Goal: Information Seeking & Learning: Learn about a topic

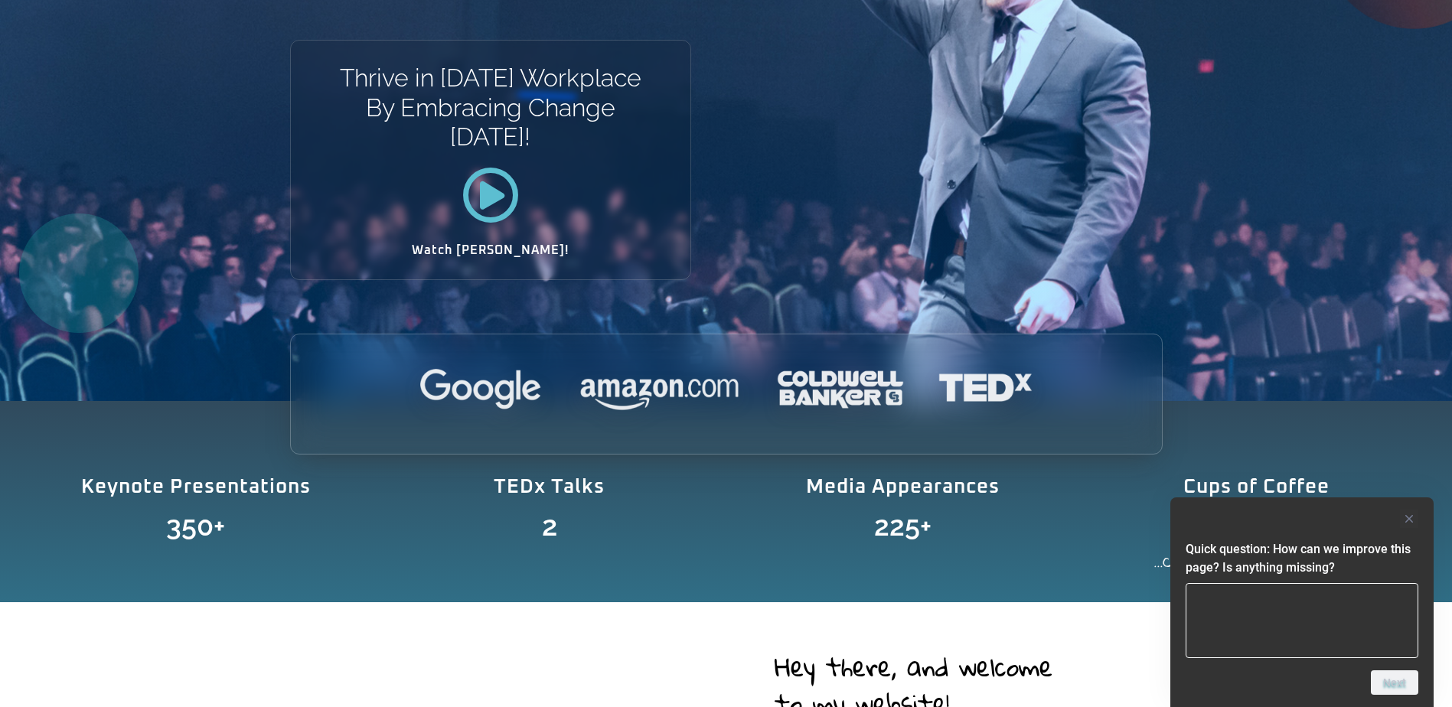
scroll to position [408, 0]
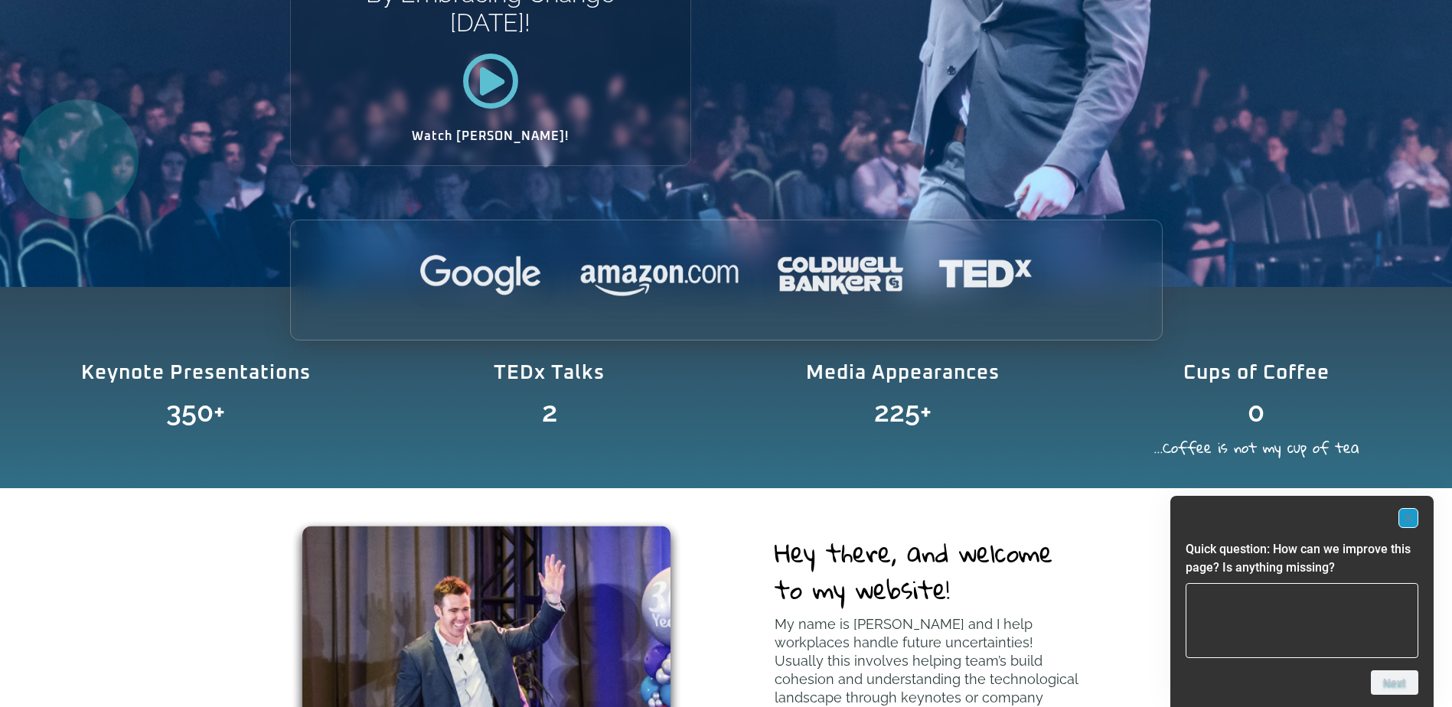
click at [1408, 524] on rect "Hide survey" at bounding box center [1408, 518] width 18 height 18
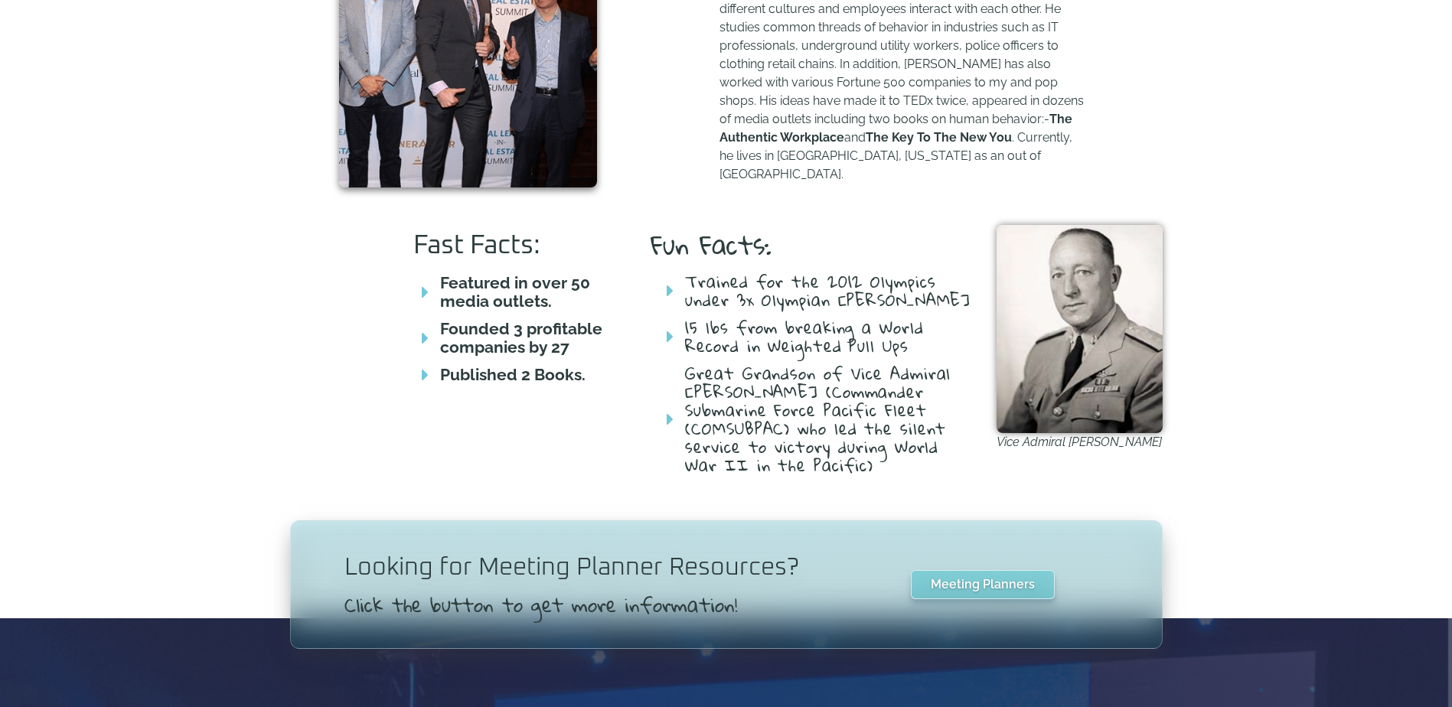
scroll to position [765, 0]
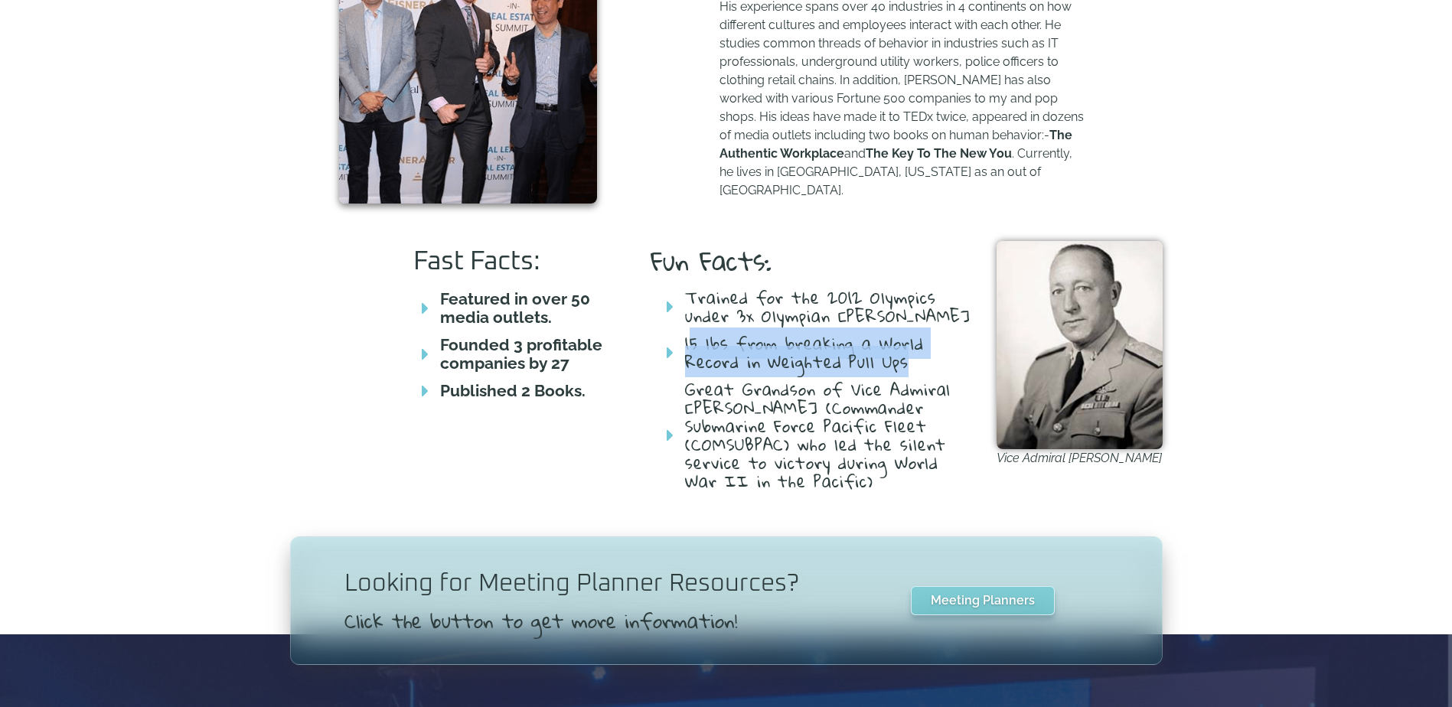
drag, startPoint x: 690, startPoint y: 347, endPoint x: 935, endPoint y: 368, distance: 245.0
click at [935, 368] on span "15 lbs from breaking a World Record in Weighted Pull Ups" at bounding box center [827, 352] width 292 height 37
drag, startPoint x: 935, startPoint y: 368, endPoint x: 910, endPoint y: 363, distance: 25.1
click at [910, 363] on span "15 lbs from breaking a World Record in Weighted Pull Ups" at bounding box center [827, 352] width 292 height 37
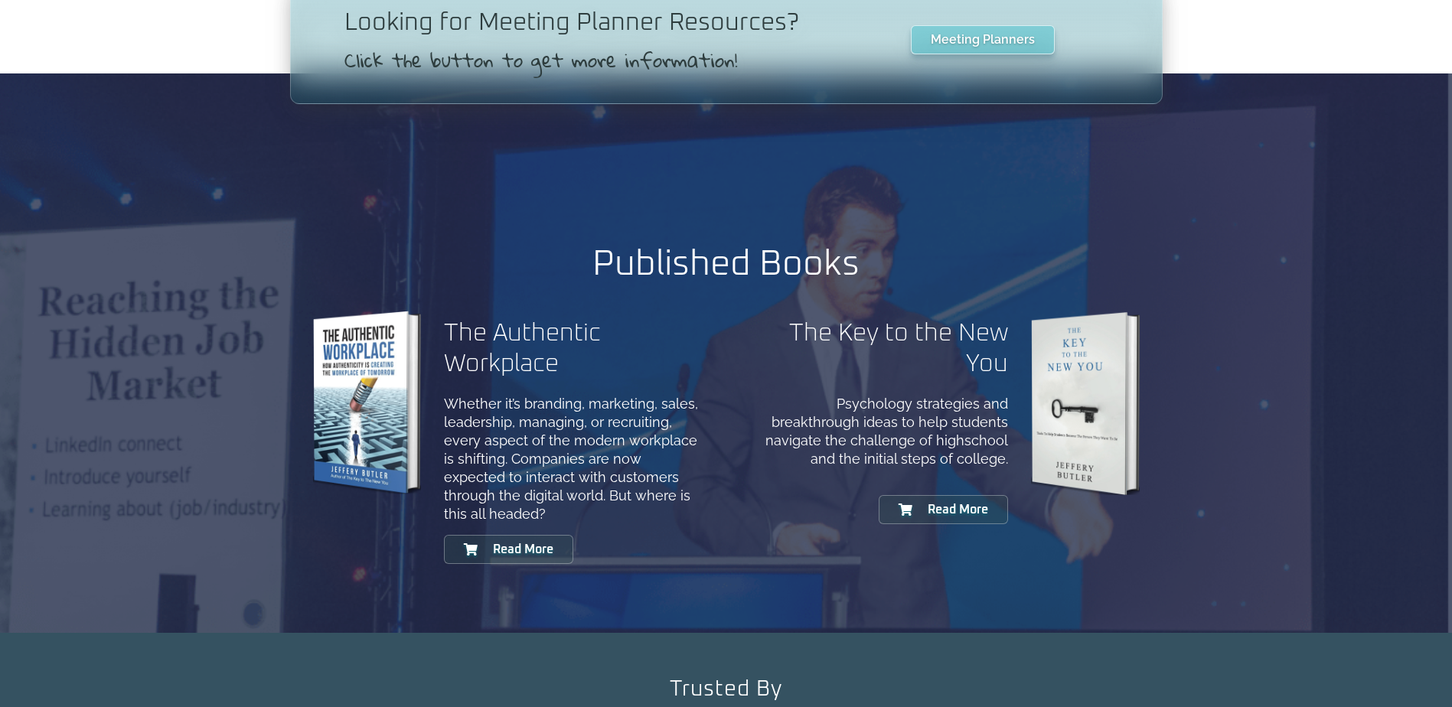
scroll to position [1351, 0]
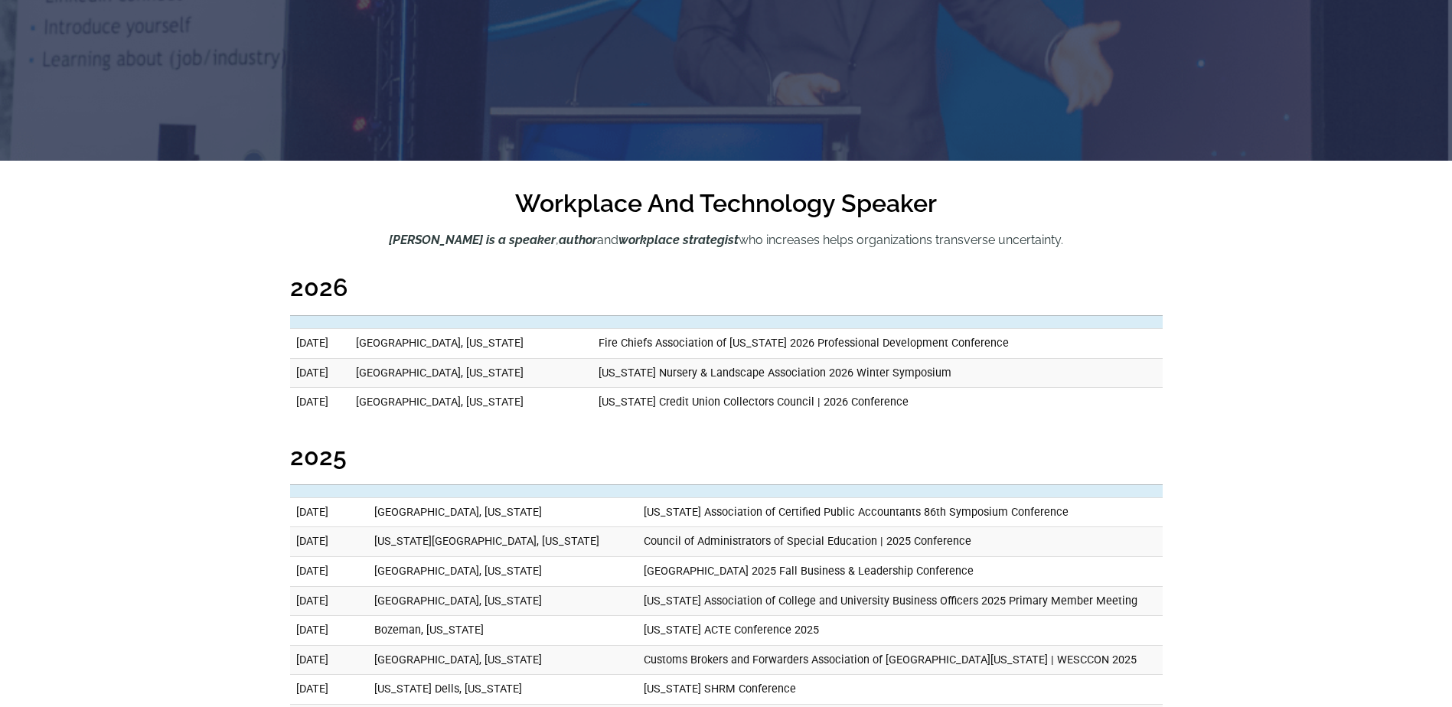
scroll to position [459, 0]
